Goal: Task Accomplishment & Management: Manage account settings

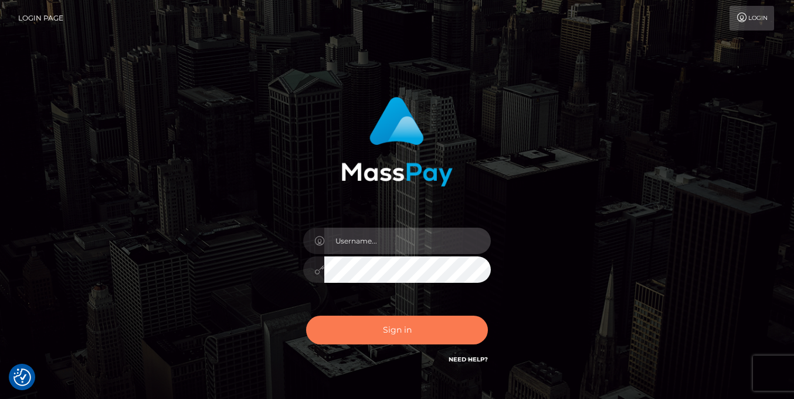
type input "[PERSON_NAME]"
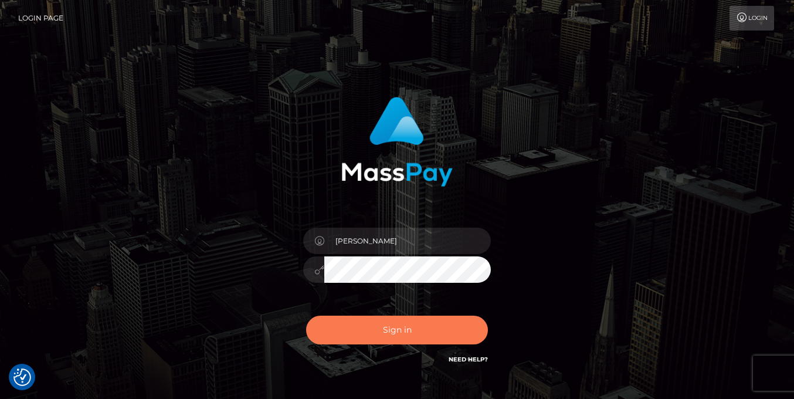
click at [371, 328] on button "Sign in" at bounding box center [397, 329] width 182 height 29
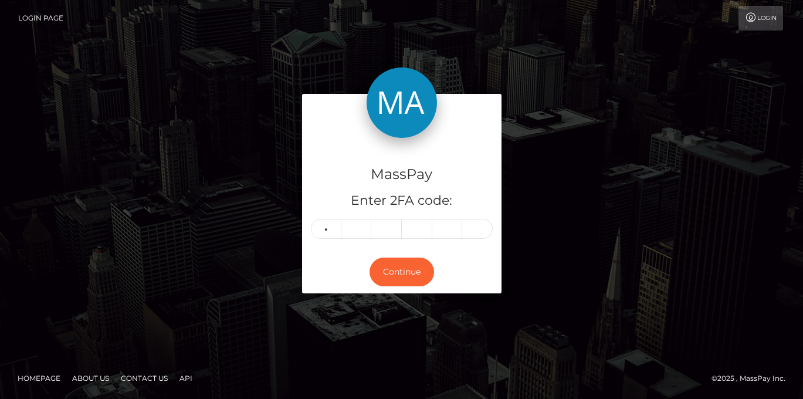
type input "2"
type input "6"
type input "0"
type input "6"
type input "9"
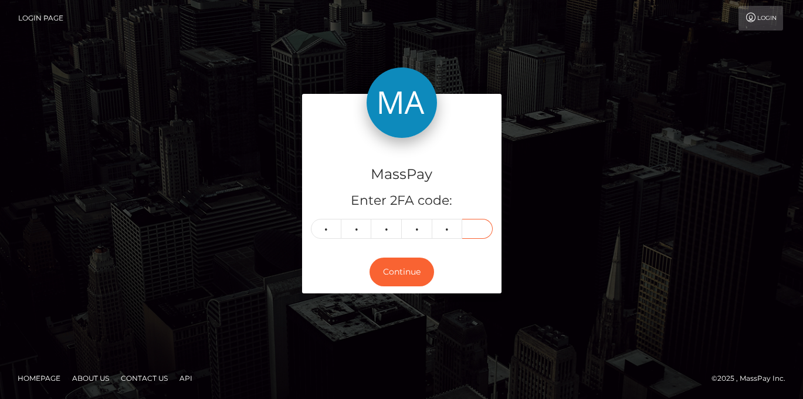
type input "2"
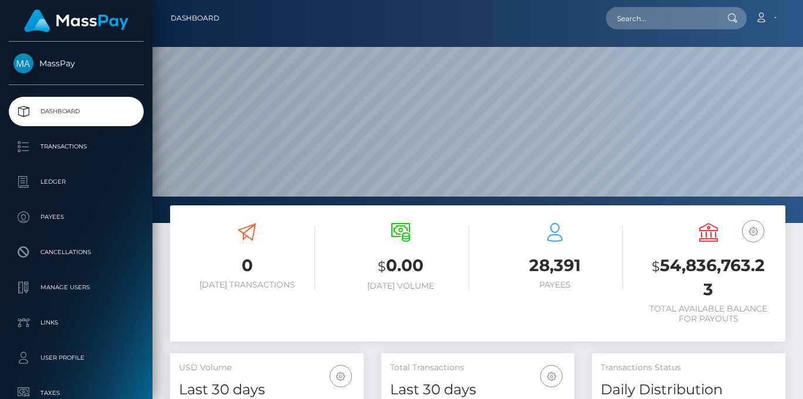
scroll to position [208, 193]
click at [645, 23] on input "text" at bounding box center [661, 18] width 110 height 22
click at [662, 13] on input "text" at bounding box center [661, 18] width 110 height 22
paste input "[EMAIL_ADDRESS][DOMAIN_NAME]"
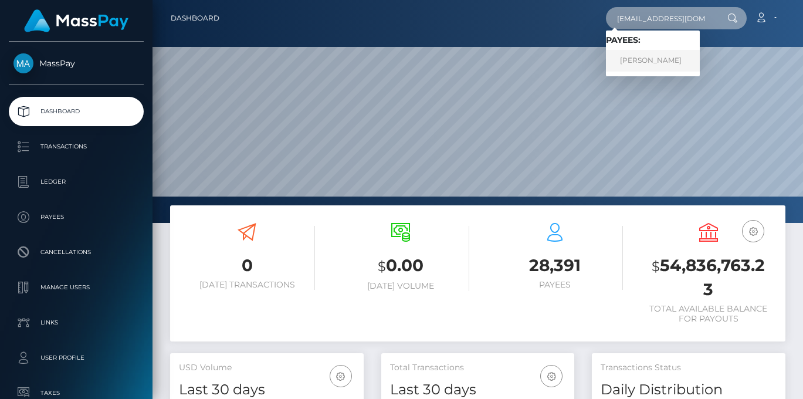
type input "[EMAIL_ADDRESS][DOMAIN_NAME]"
click at [660, 63] on link "Zainabu Amina Ohuru" at bounding box center [653, 61] width 94 height 22
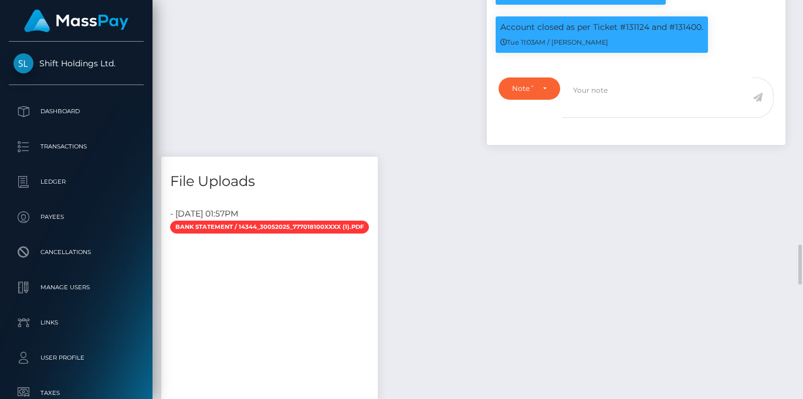
scroll to position [2570, 0]
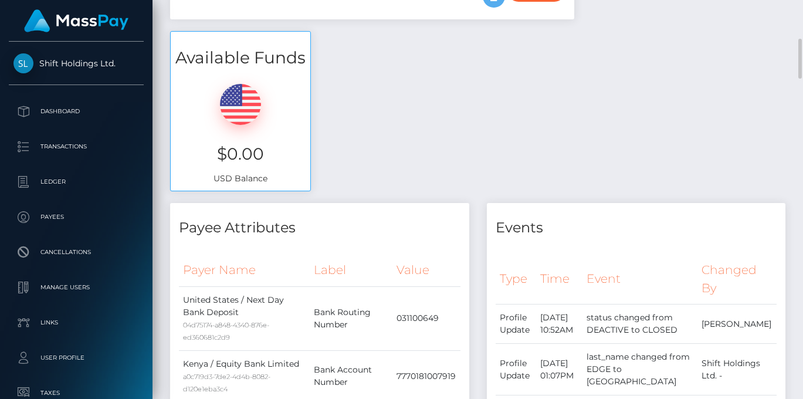
scroll to position [111, 0]
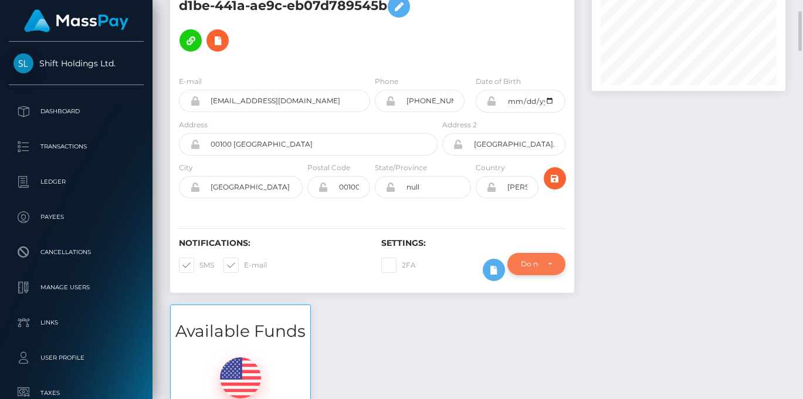
click at [558, 253] on div "Do not require" at bounding box center [536, 264] width 58 height 22
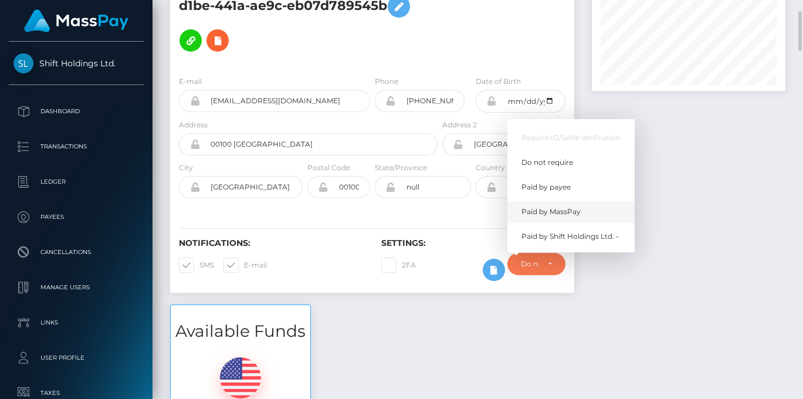
click at [541, 206] on span "Paid by MassPay" at bounding box center [550, 211] width 59 height 11
select select "2"
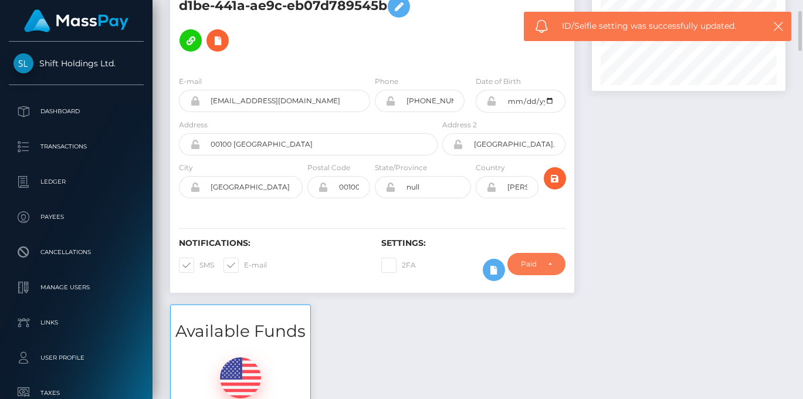
scroll to position [521, 0]
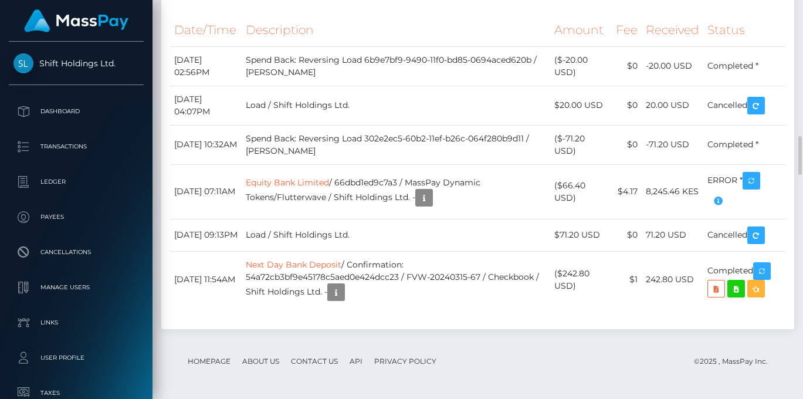
scroll to position [3269, 0]
